Goal: Information Seeking & Learning: Learn about a topic

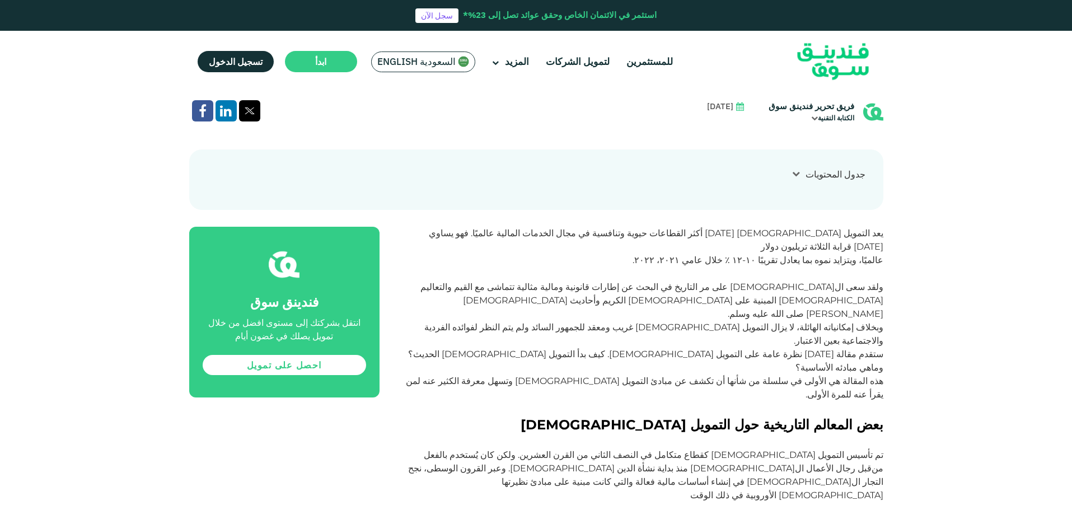
scroll to position [504, 0]
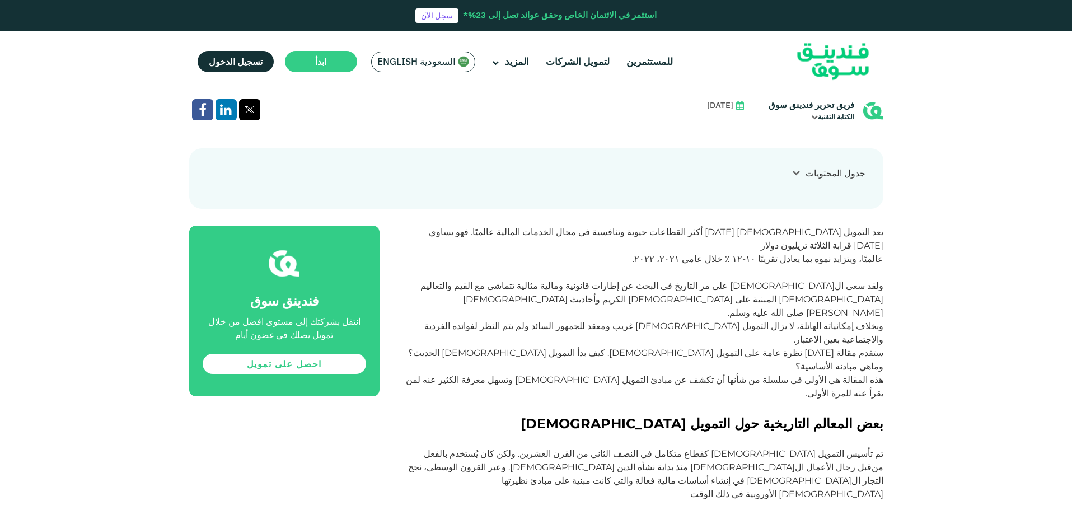
click at [773, 227] on span "يعد التمويل [DEMOGRAPHIC_DATA] [DATE] أكثر القطاعات حيوية وتنافسية في مجال الخد…" at bounding box center [656, 239] width 455 height 24
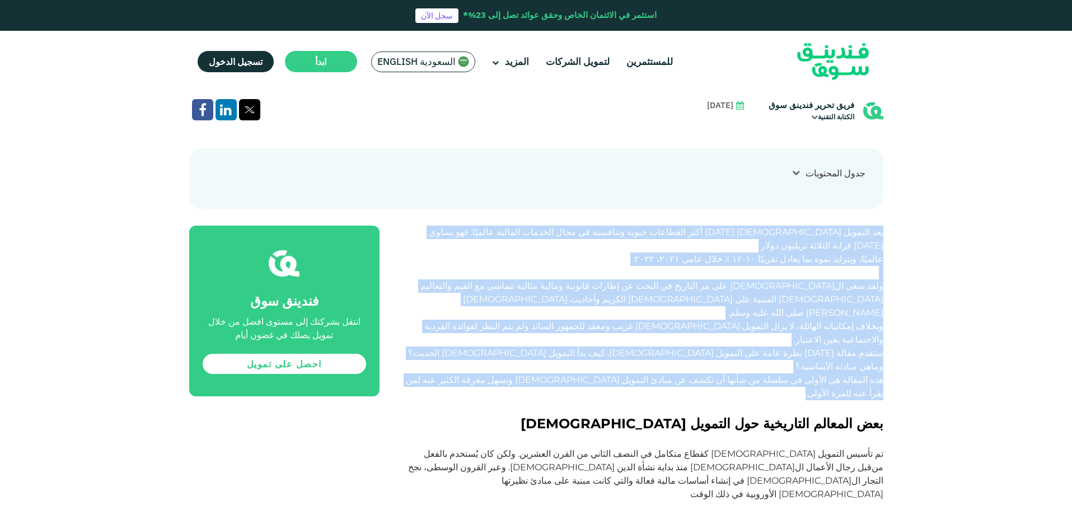
drag, startPoint x: 773, startPoint y: 195, endPoint x: 767, endPoint y: 292, distance: 97.0
copy div "lor ipsumdo sitametc adi elit seddoeiu tempo incididu ut labo etdolor magnaal e…"
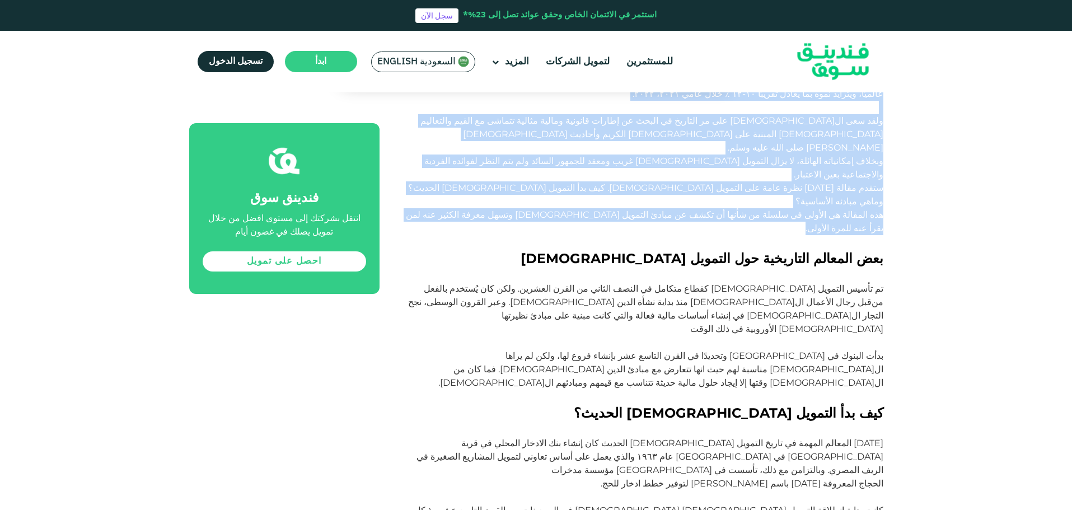
scroll to position [672, 0]
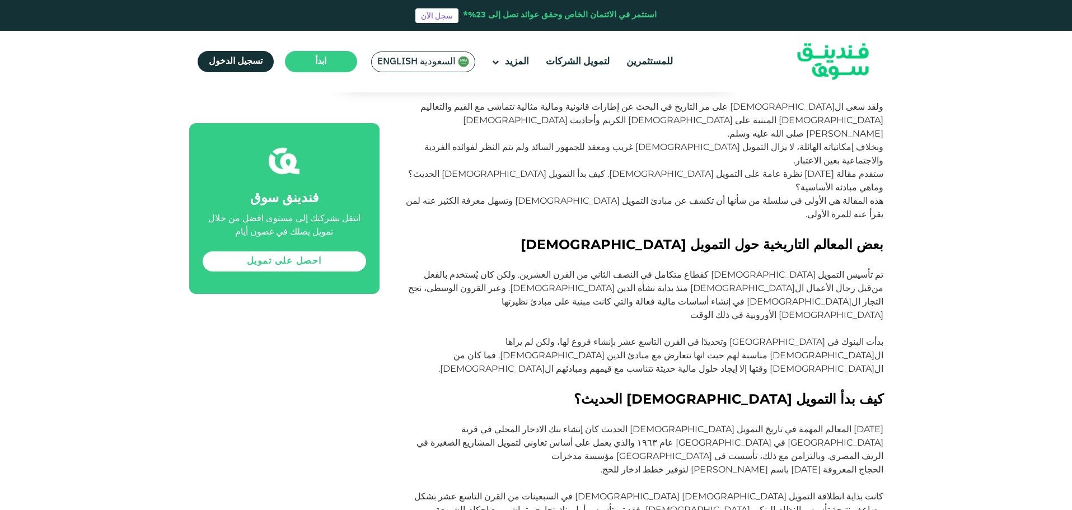
click at [765, 269] on span "تم تأسيس التمويل [DEMOGRAPHIC_DATA] كقطاع متكامل في النصف الثاني من القرن العشر…" at bounding box center [654, 281] width 460 height 24
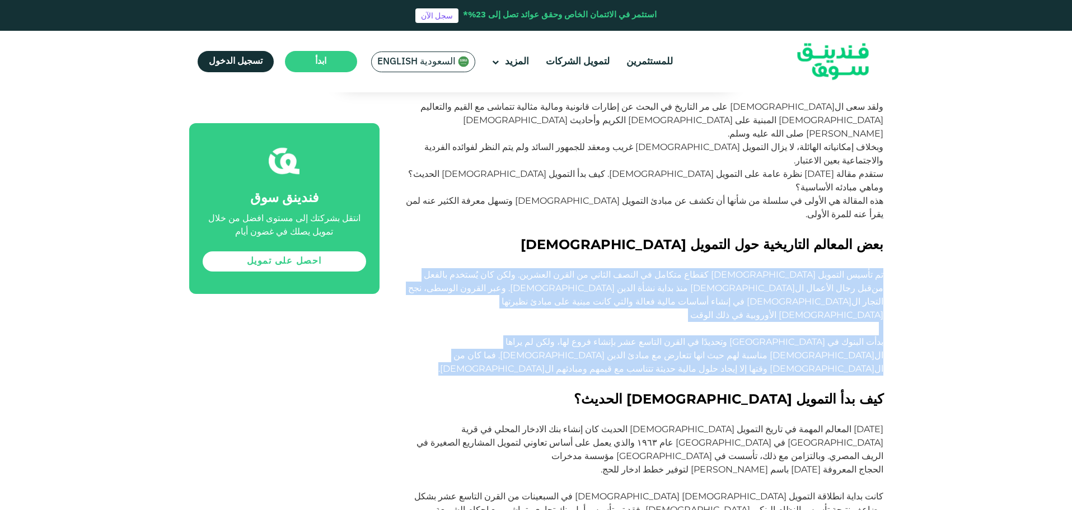
drag, startPoint x: 765, startPoint y: 174, endPoint x: 768, endPoint y: 219, distance: 44.9
copy div "تم تأسيس التمويل [DEMOGRAPHIC_DATA] كقطاع متكامل في النصف الثاني من القرن العشر…"
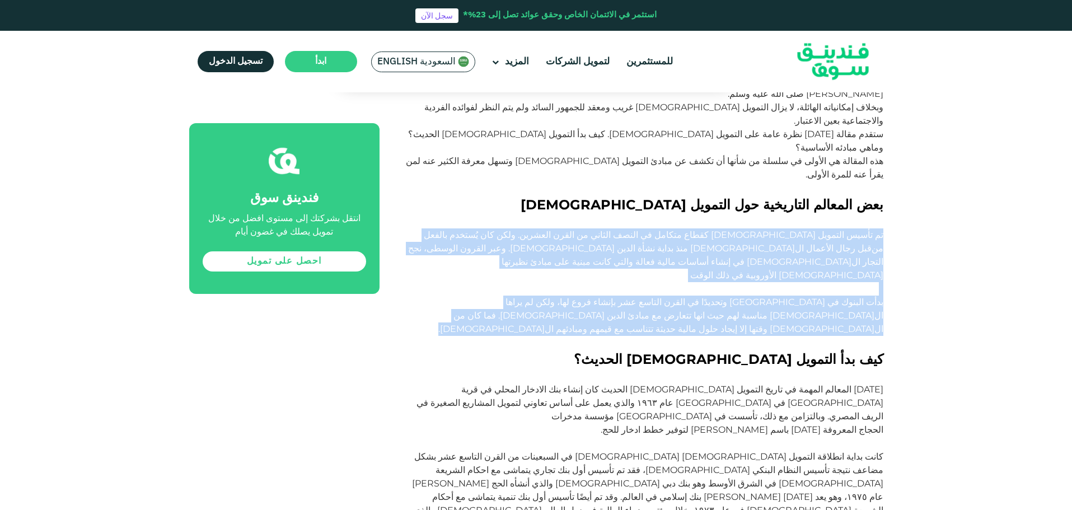
scroll to position [896, 0]
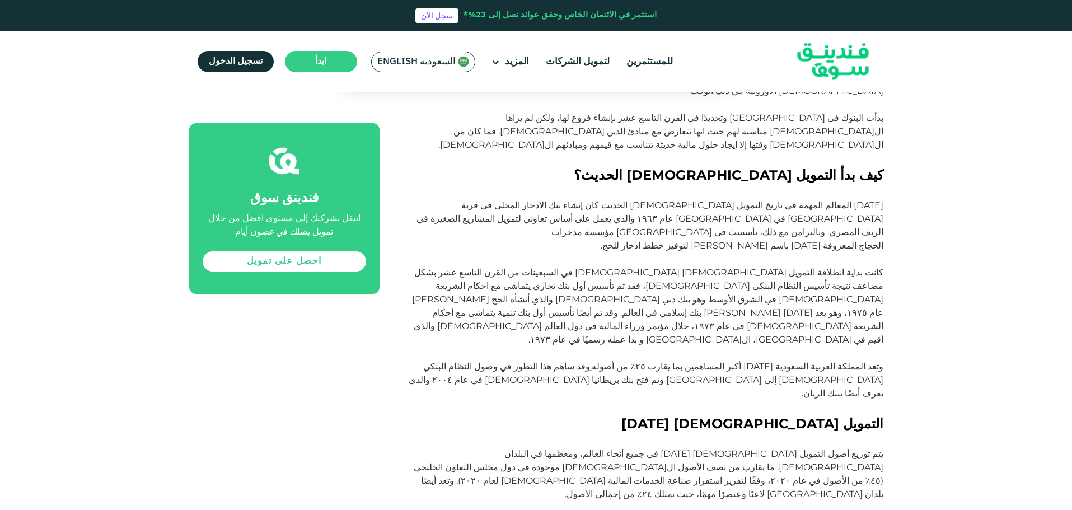
click at [824, 416] on span "التمويل [DEMOGRAPHIC_DATA] [DATE]" at bounding box center [753, 424] width 262 height 16
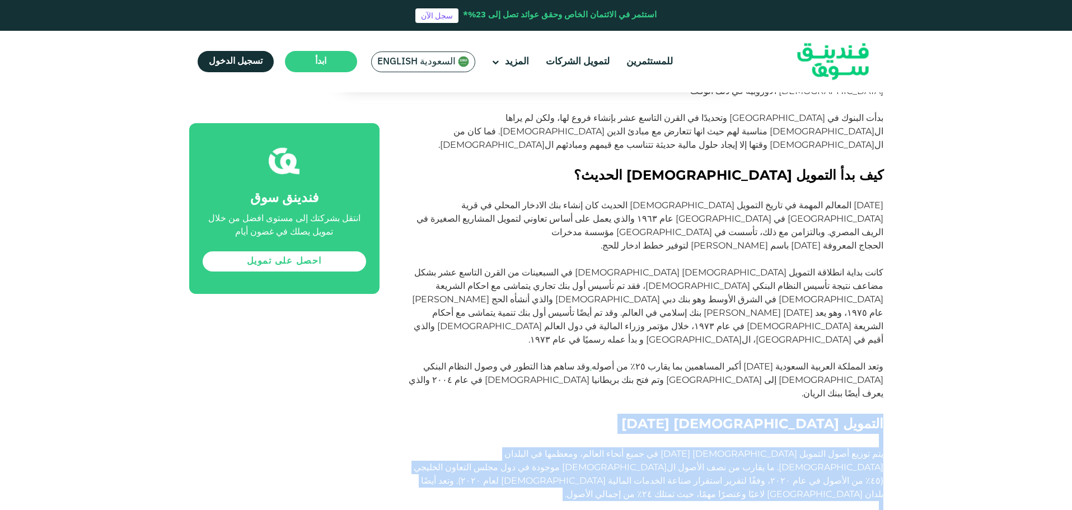
drag, startPoint x: 824, startPoint y: 227, endPoint x: 793, endPoint y: 374, distance: 150.5
click at [793, 374] on div "يعد التمويل [DEMOGRAPHIC_DATA] [DATE] أكثر القطاعات حيوية وتنافسية في مجال الخد…" at bounding box center [644, 489] width 479 height 1334
copy div "loremip dolorsit ametc adi elits doei tempori utlabore etdol ma aliq enima mini…"
